Goal: Information Seeking & Learning: Learn about a topic

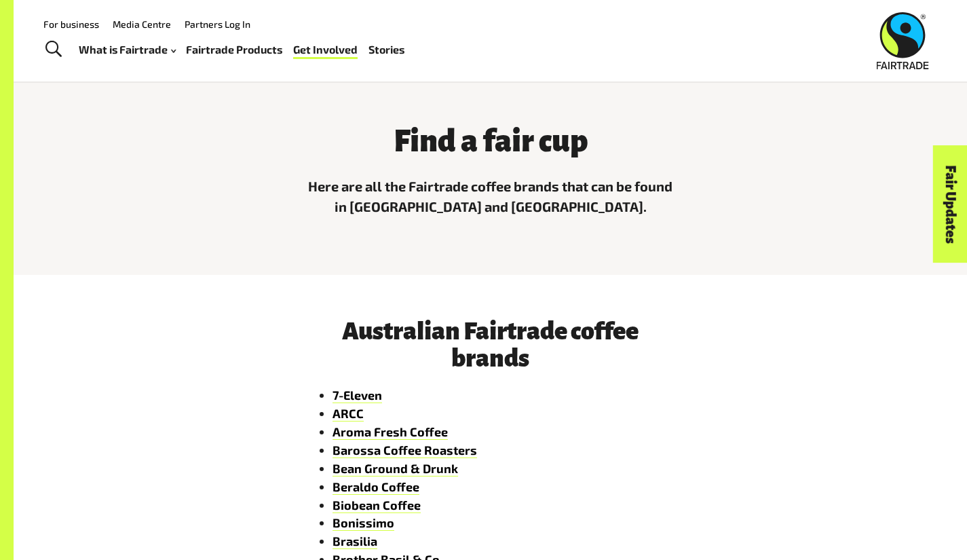
scroll to position [363, 0]
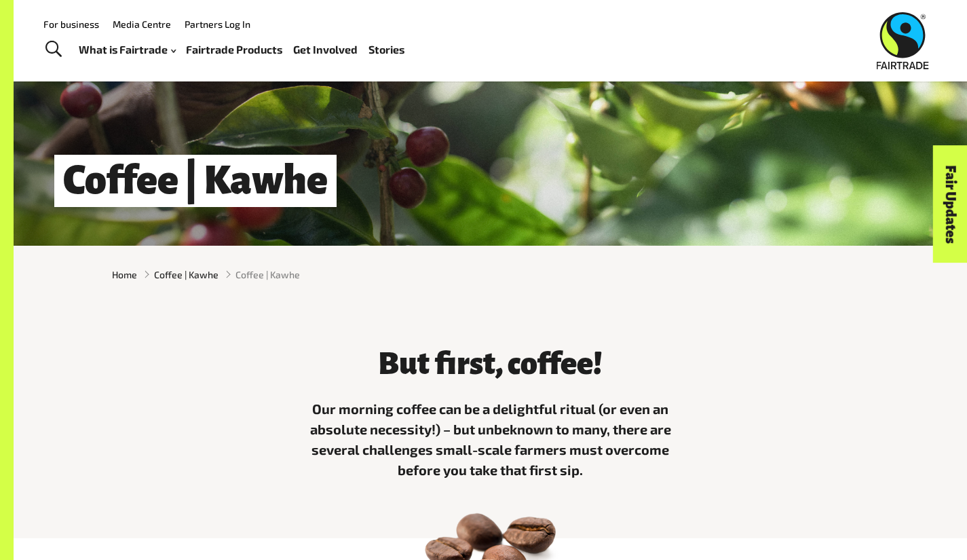
scroll to position [158, 0]
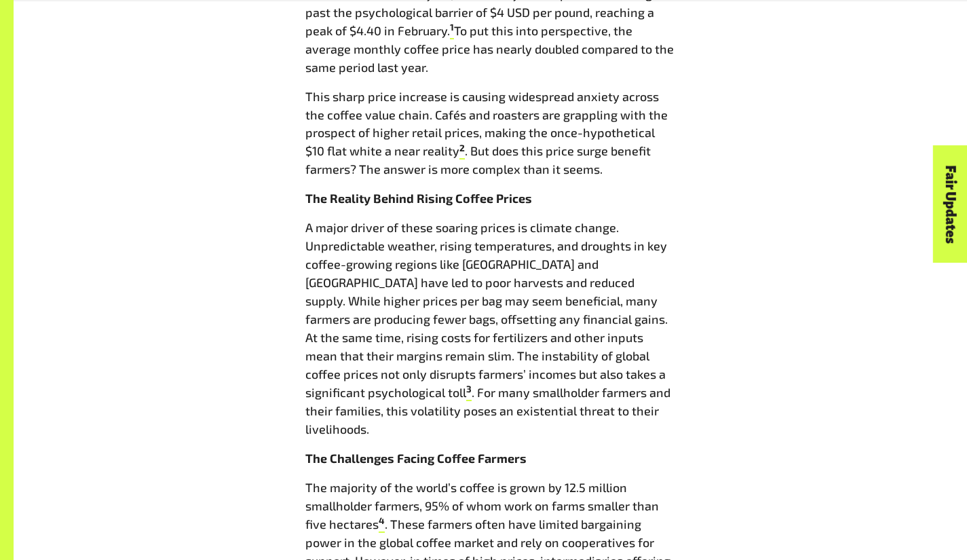
scroll to position [775, 0]
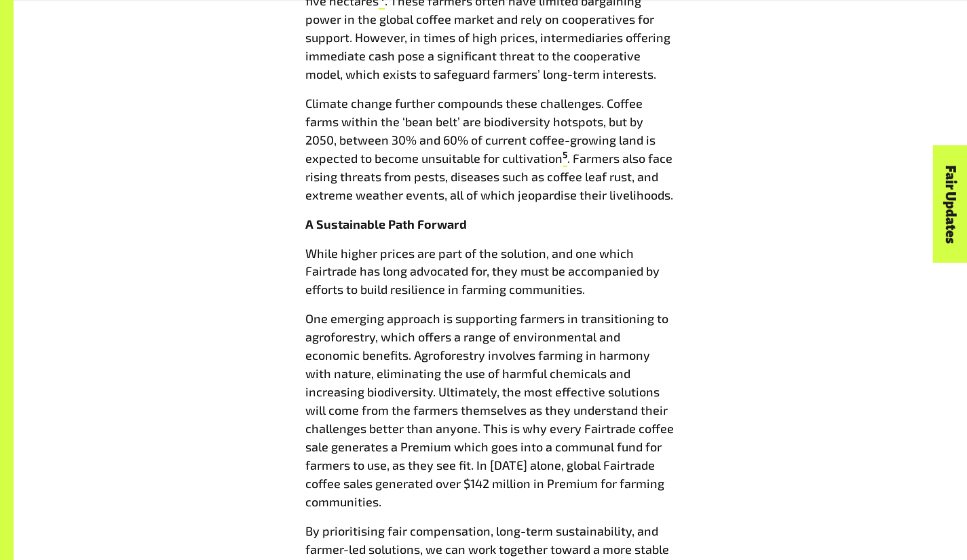
scroll to position [1301, 0]
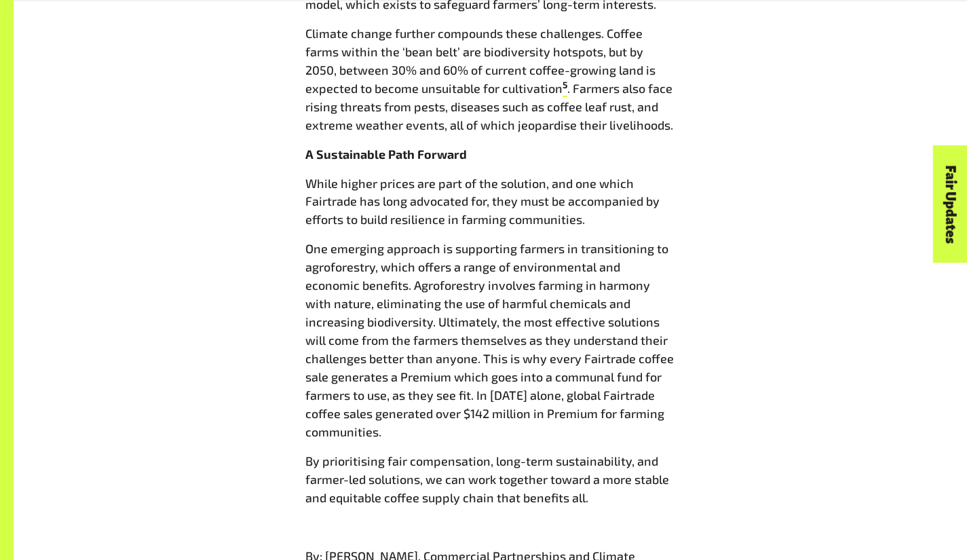
scroll to position [1365, 0]
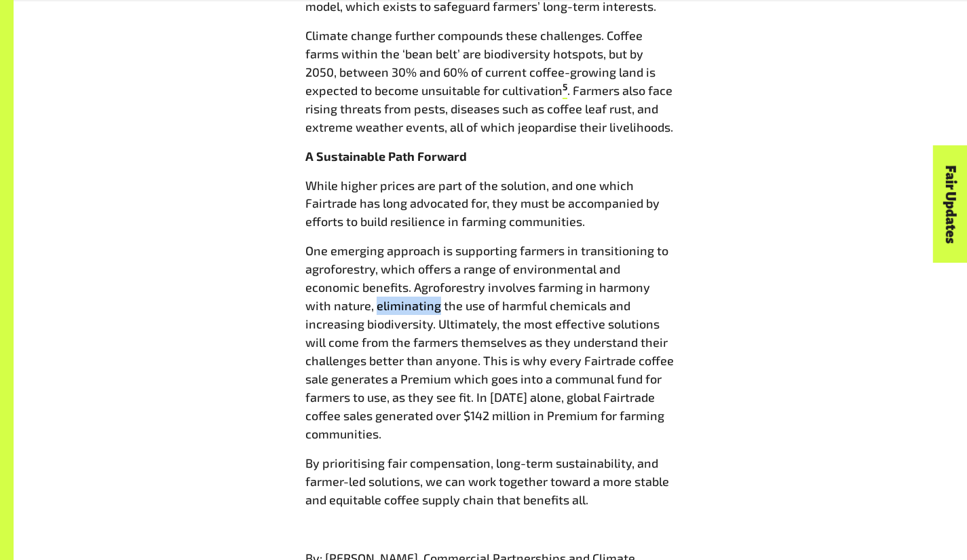
scroll to position [1362, 0]
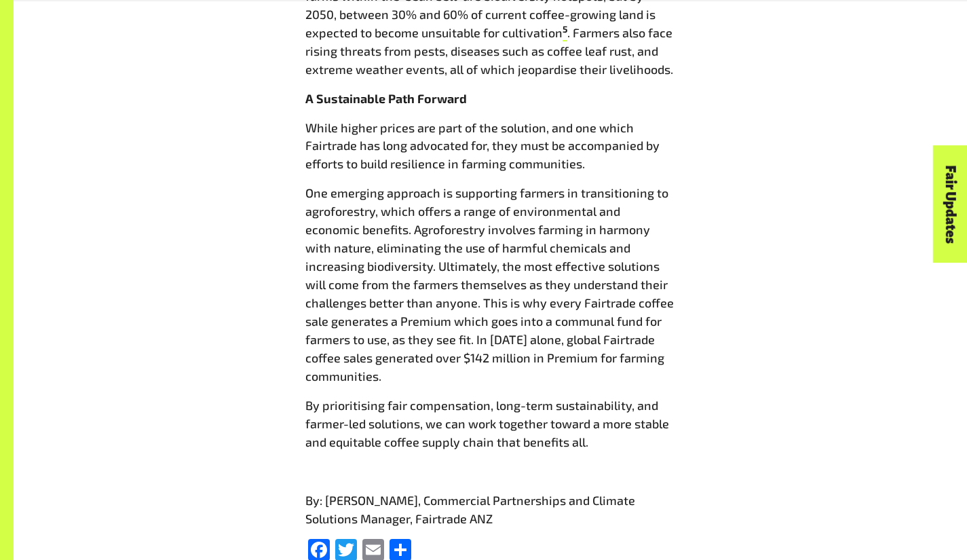
scroll to position [1418, 0]
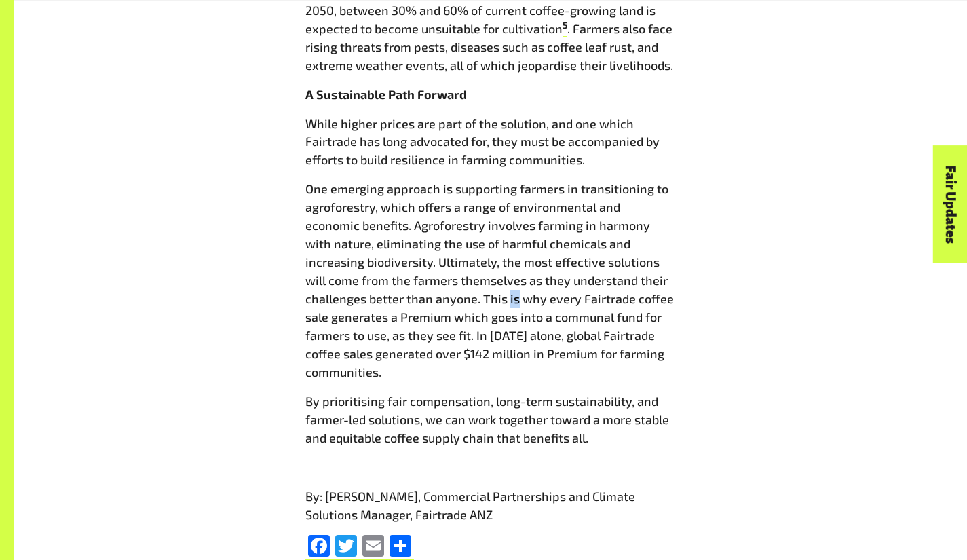
scroll to position [1424, 0]
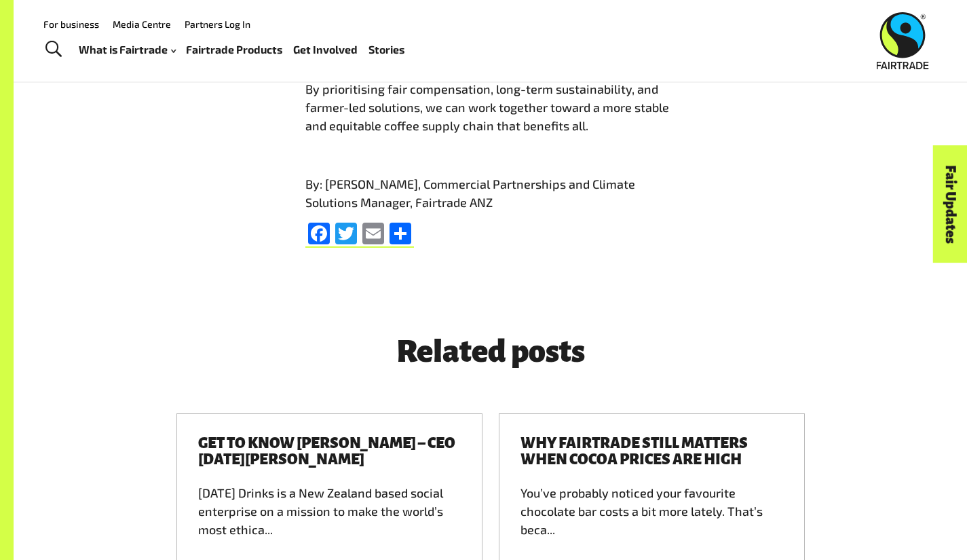
scroll to position [1711, 0]
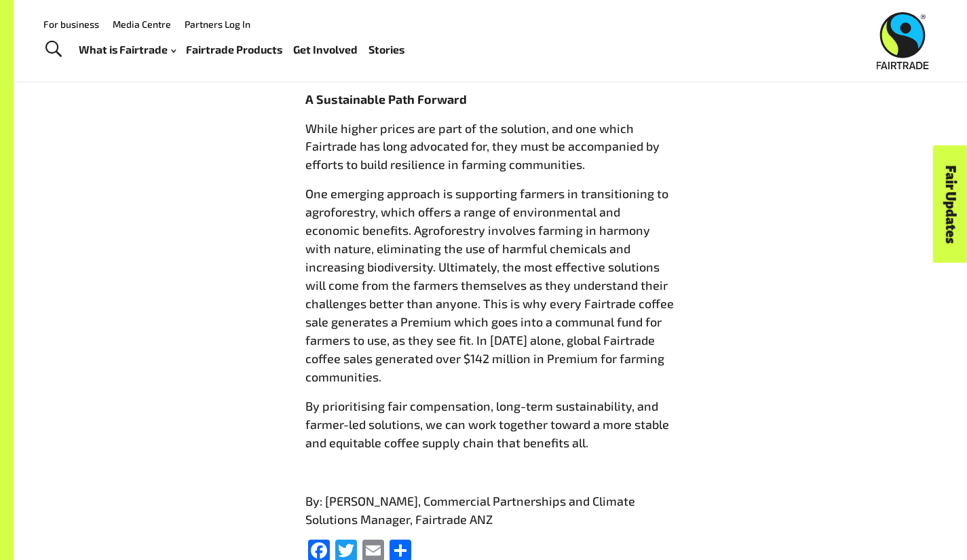
scroll to position [1417, 0]
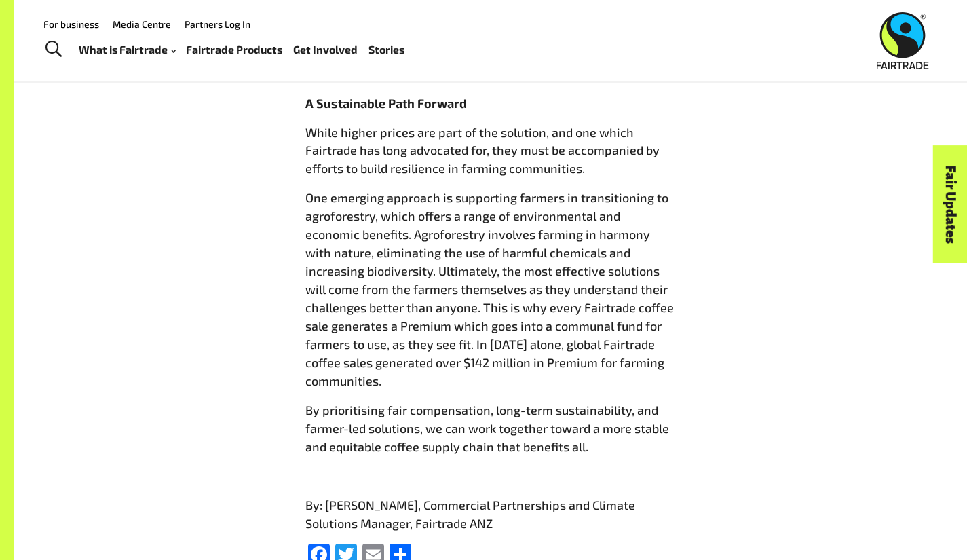
click at [590, 133] on p "While higher prices are part of the solution, and one which Fairtrade has long …" at bounding box center [490, 150] width 370 height 55
click at [535, 55] on div "For business Media Centre Partners Log In What is Fairtrade How Fairtrade works…" at bounding box center [333, 40] width 606 height 52
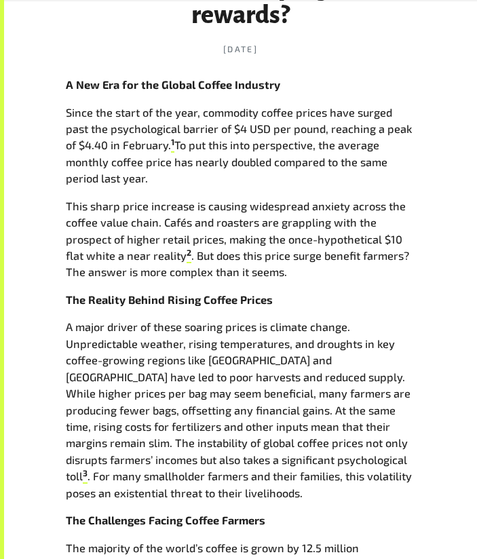
scroll to position [354, 0]
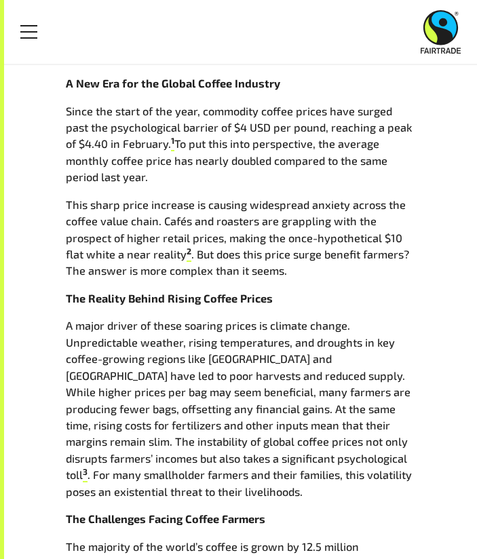
click at [180, 169] on p "Since the start of the year, commodity coffee prices have surged past the psych…" at bounding box center [241, 144] width 350 height 83
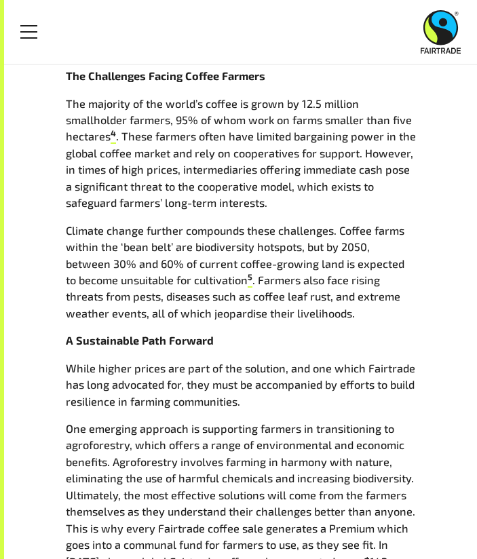
scroll to position [798, 0]
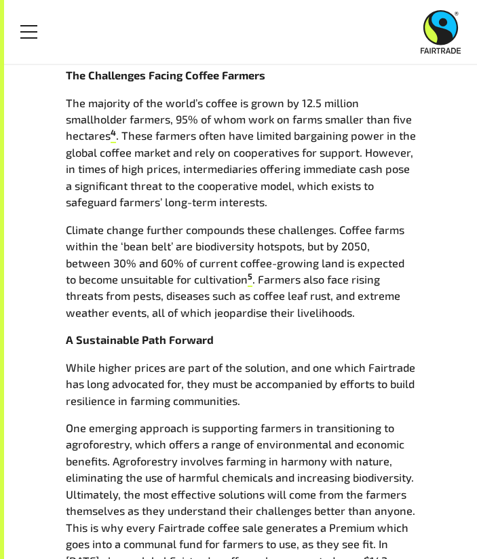
click at [151, 477] on p "One emerging approach is supporting farmers in transitioning to agroforestry, w…" at bounding box center [241, 503] width 350 height 166
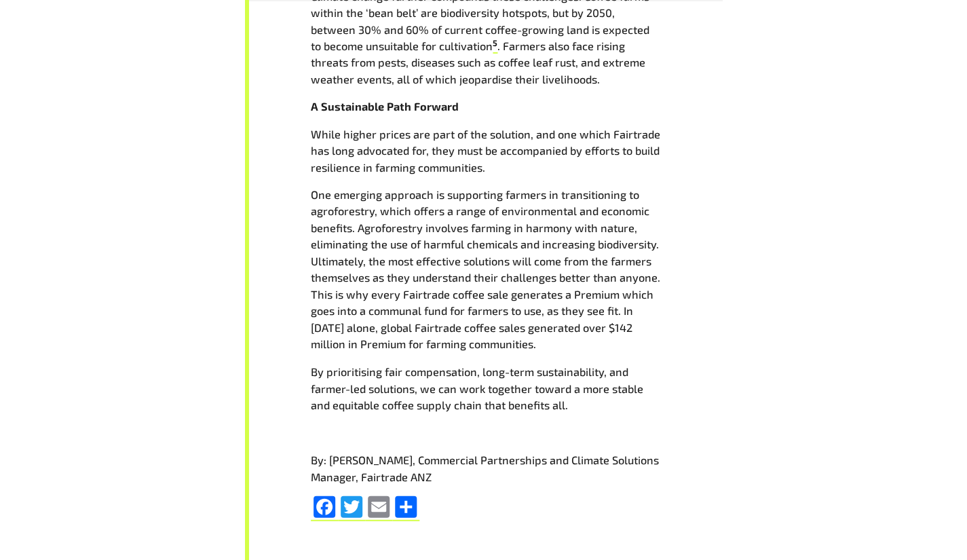
scroll to position [1032, 0]
